Goal: Task Accomplishment & Management: Manage account settings

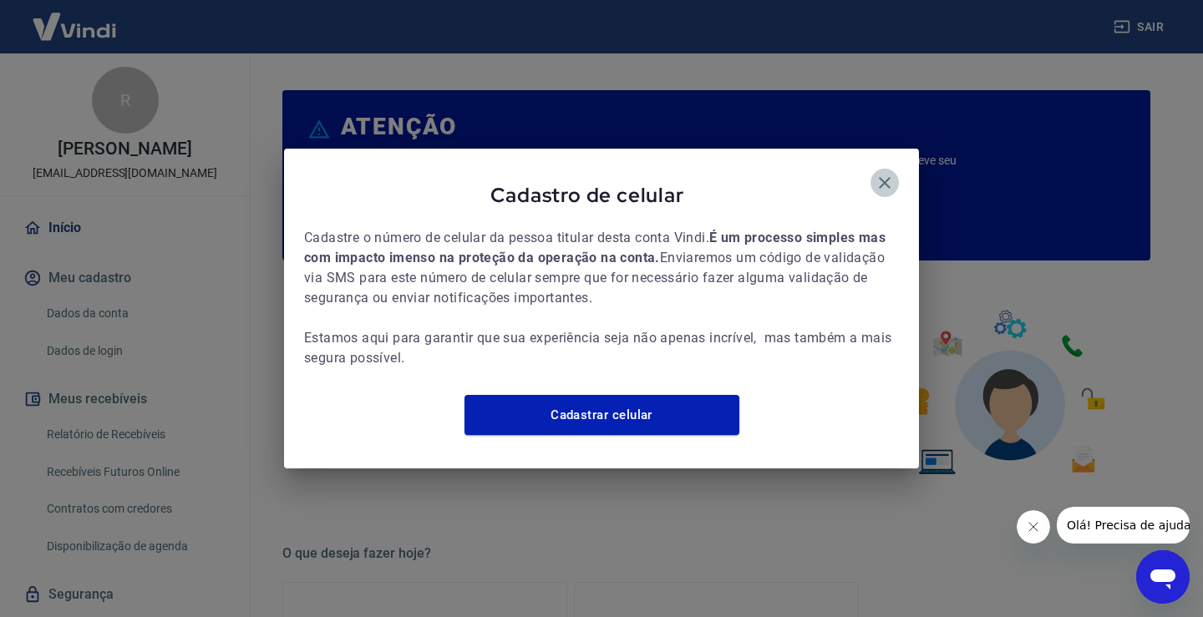
click at [888, 173] on icon "button" at bounding box center [885, 183] width 20 height 20
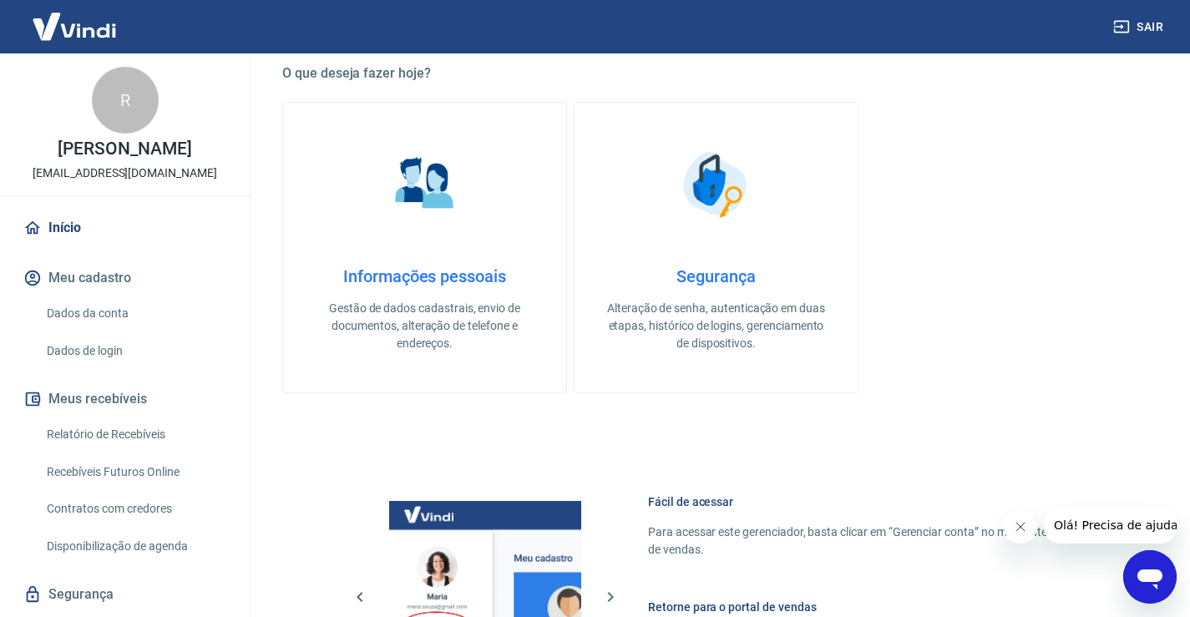
scroll to position [835, 0]
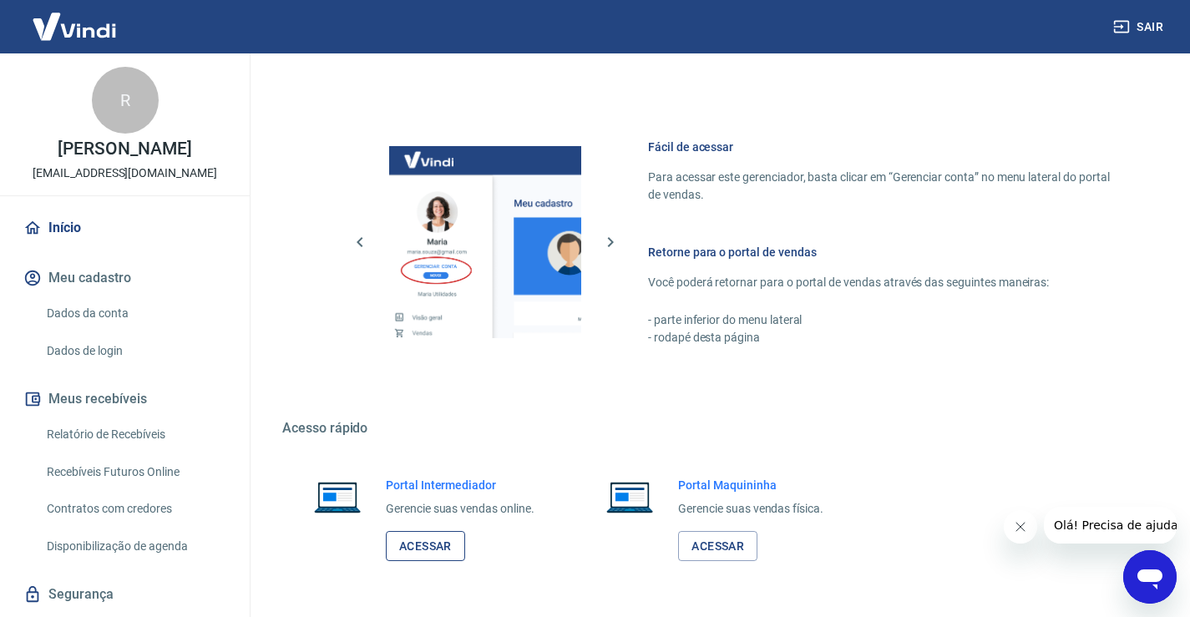
click at [419, 541] on link "Acessar" at bounding box center [425, 546] width 79 height 31
